Goal: Task Accomplishment & Management: Manage account settings

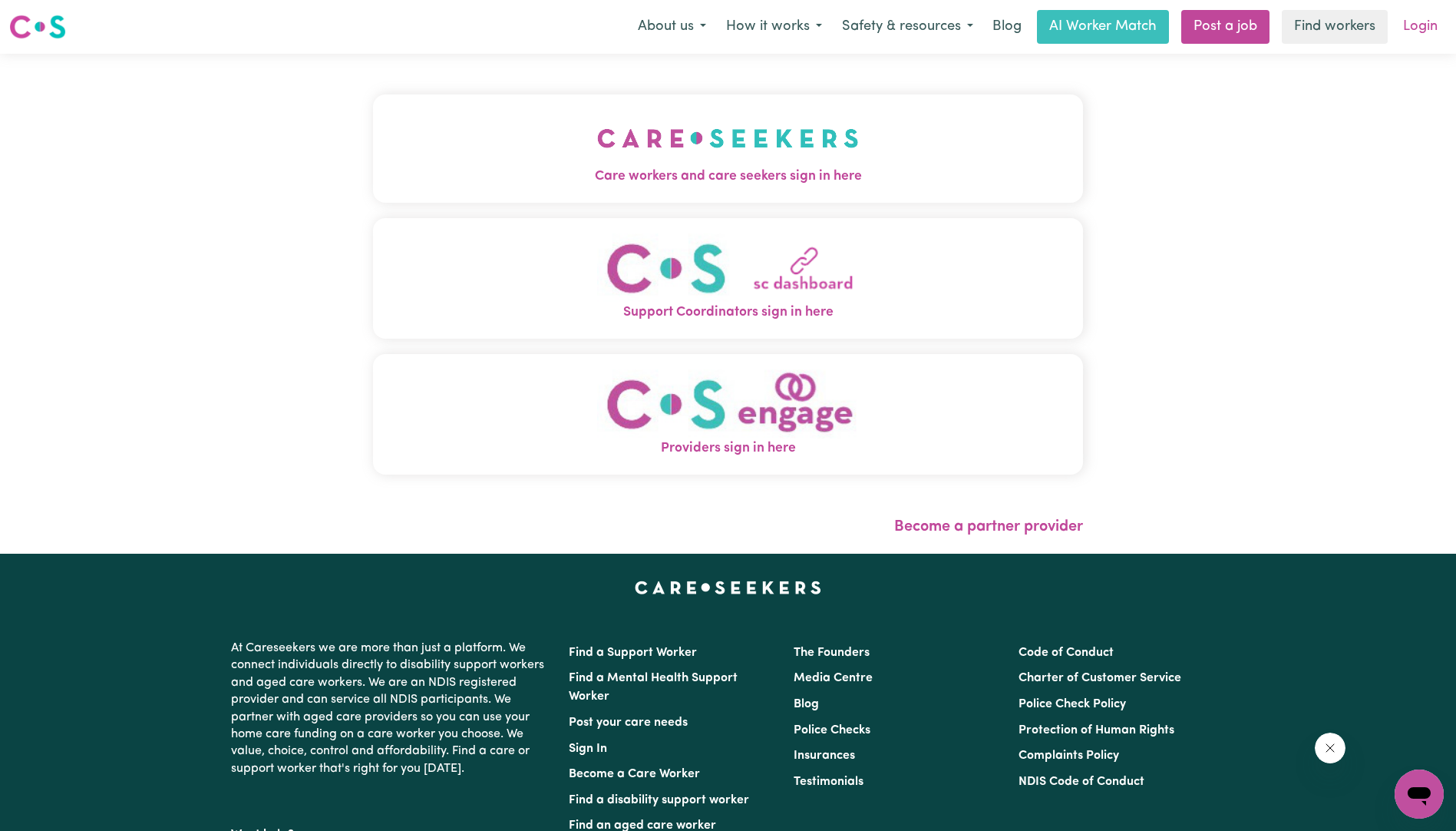
click at [1422, 25] on link "Login" at bounding box center [1419, 27] width 53 height 34
click at [724, 278] on img "Support Coordinators sign in here" at bounding box center [728, 268] width 261 height 70
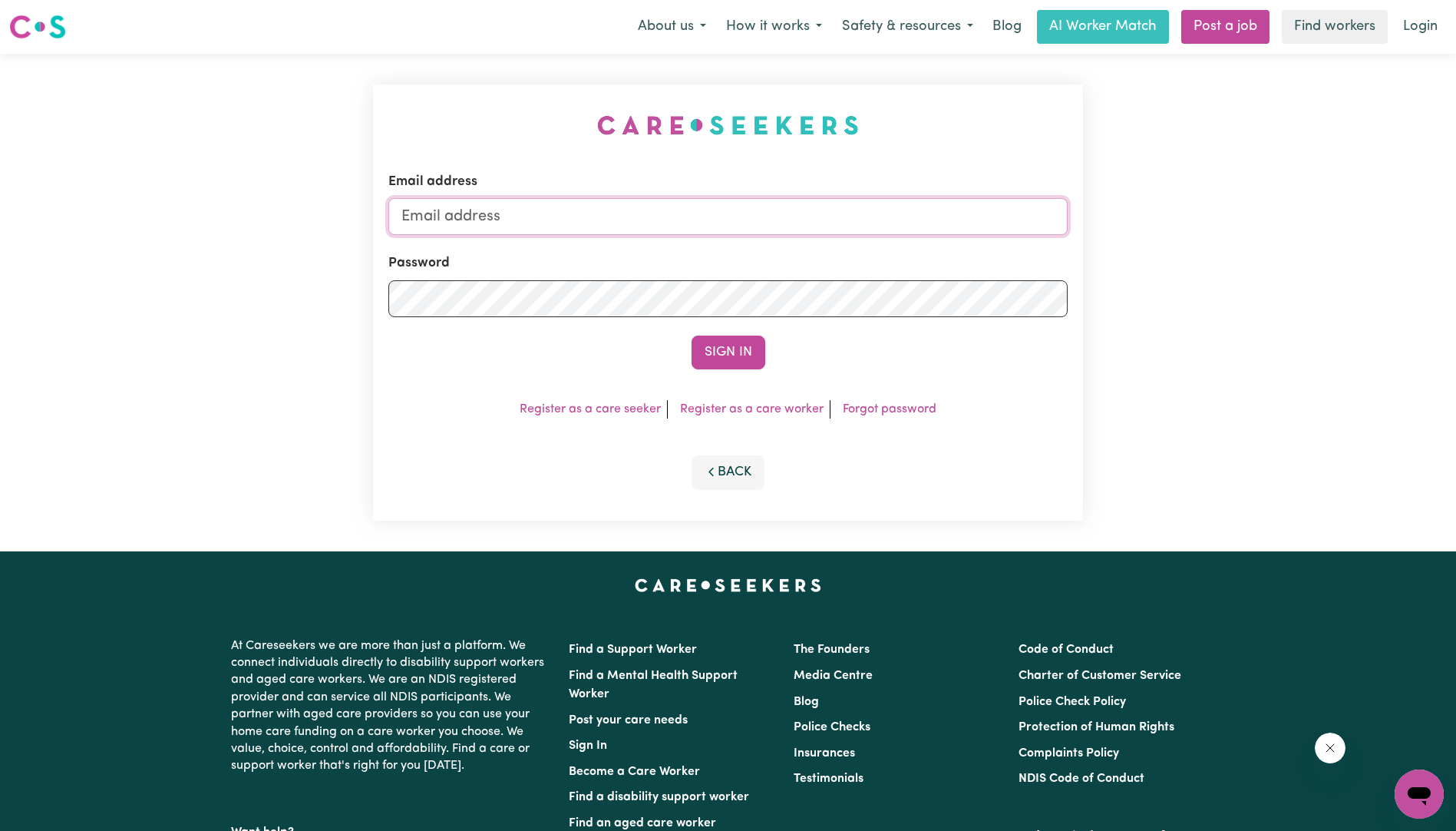
type input "[EMAIL_ADDRESS][DOMAIN_NAME]"
click at [724, 354] on button "Sign In" at bounding box center [728, 352] width 74 height 34
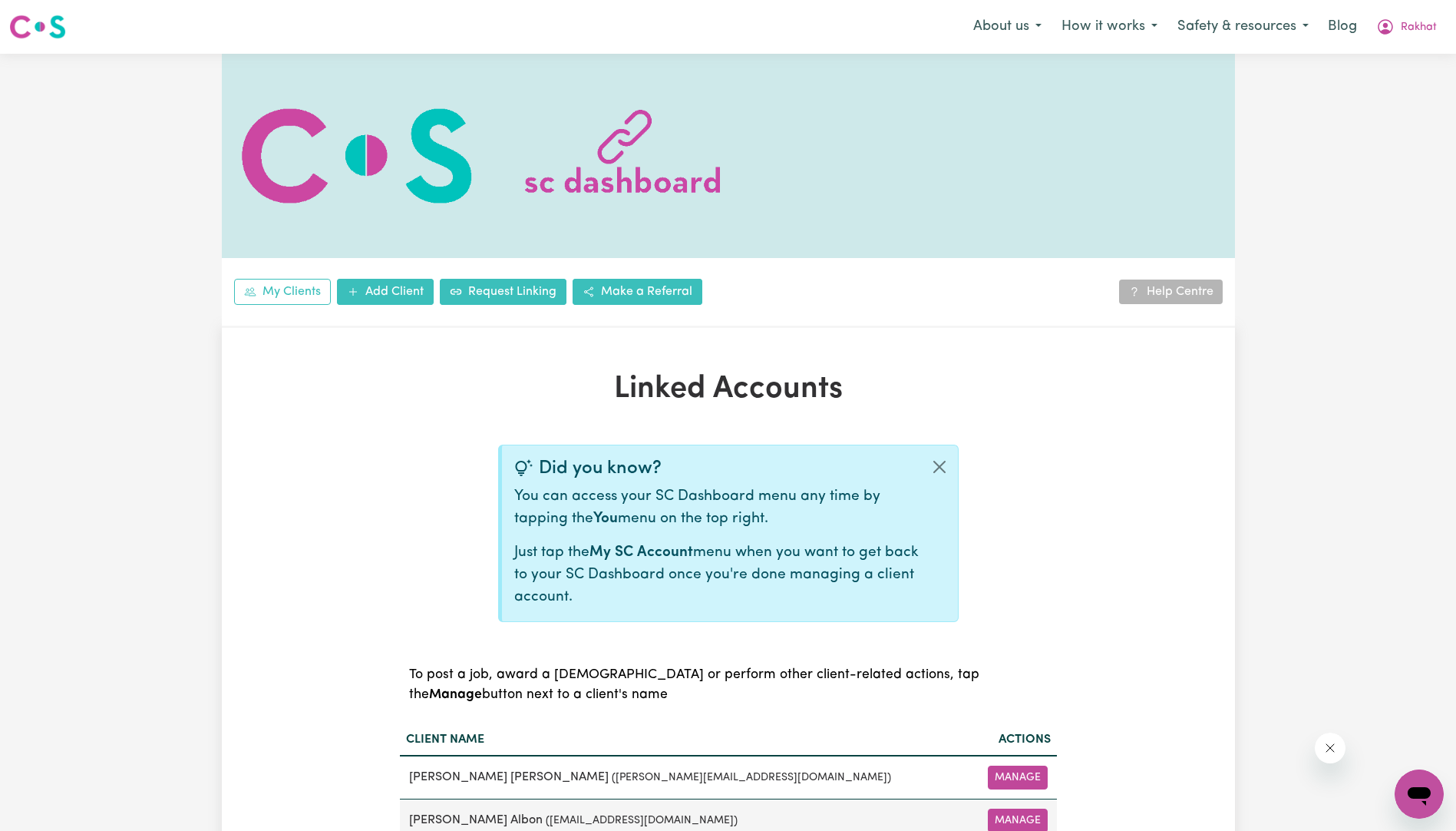
click at [326, 692] on div "Linked Accounts Did you know? You can access your SC Dashboard menu any time by…" at bounding box center [728, 704] width 1013 height 667
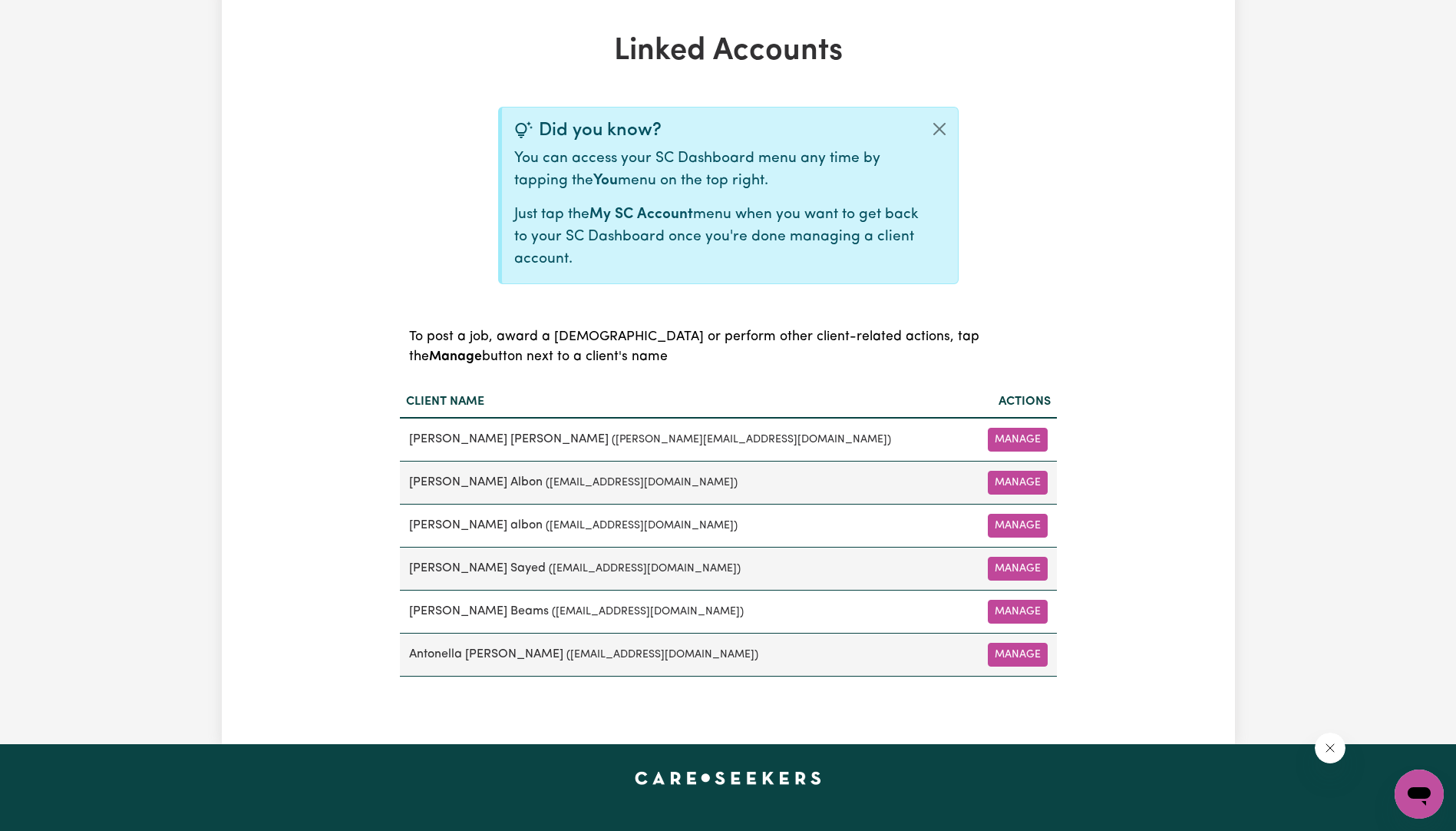
scroll to position [368, 0]
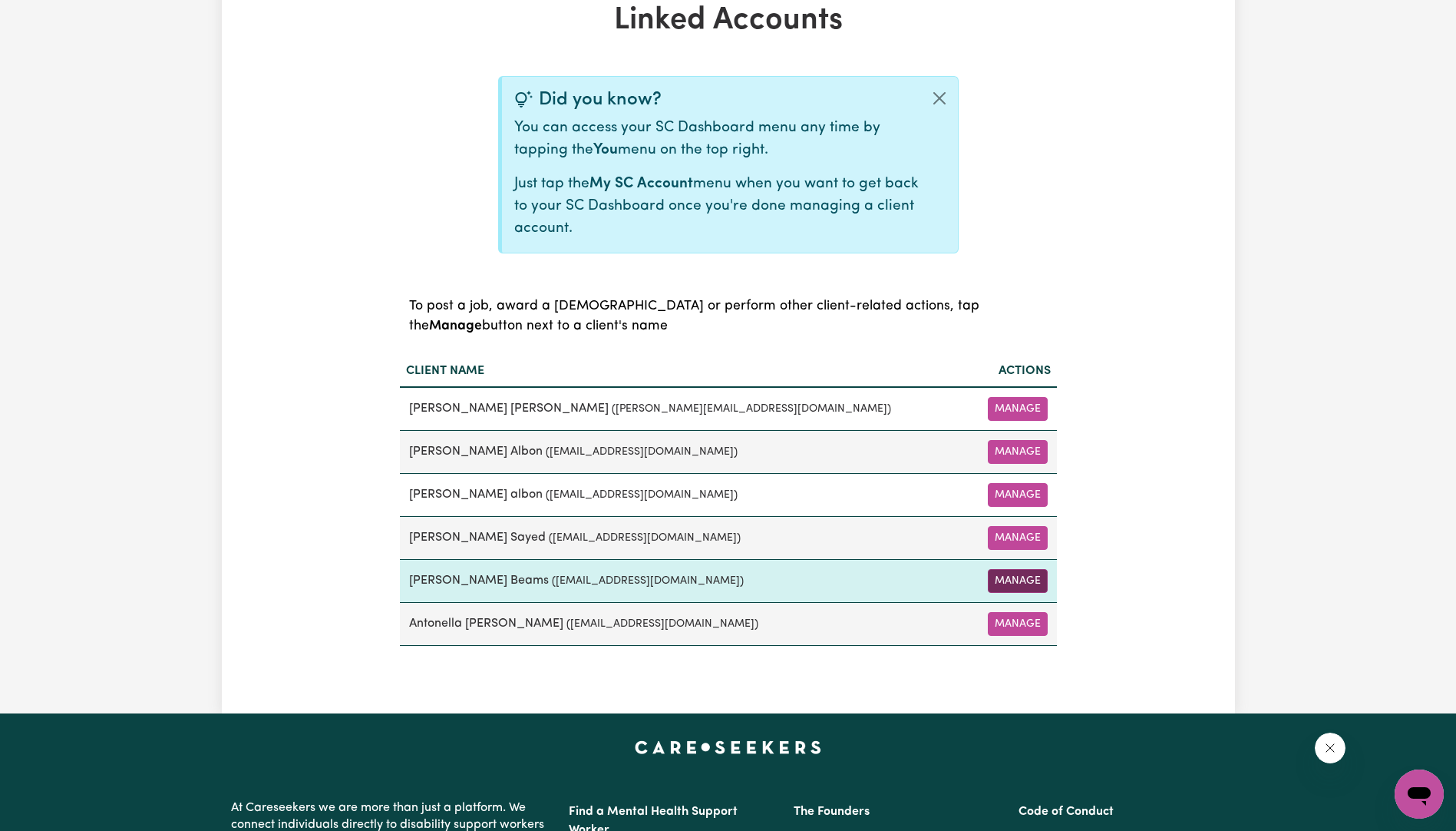
click at [1017, 575] on button "Manage" at bounding box center [1017, 581] width 60 height 24
